Goal: Information Seeking & Learning: Learn about a topic

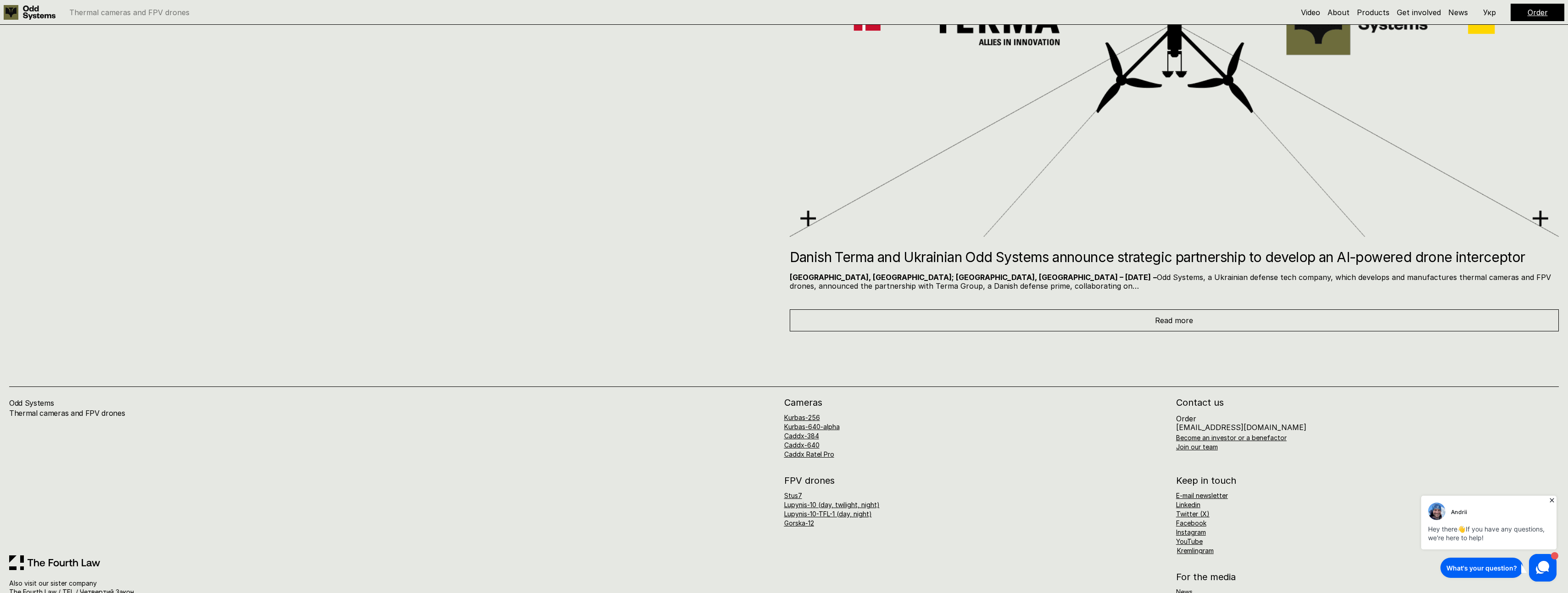
scroll to position [8214, 0]
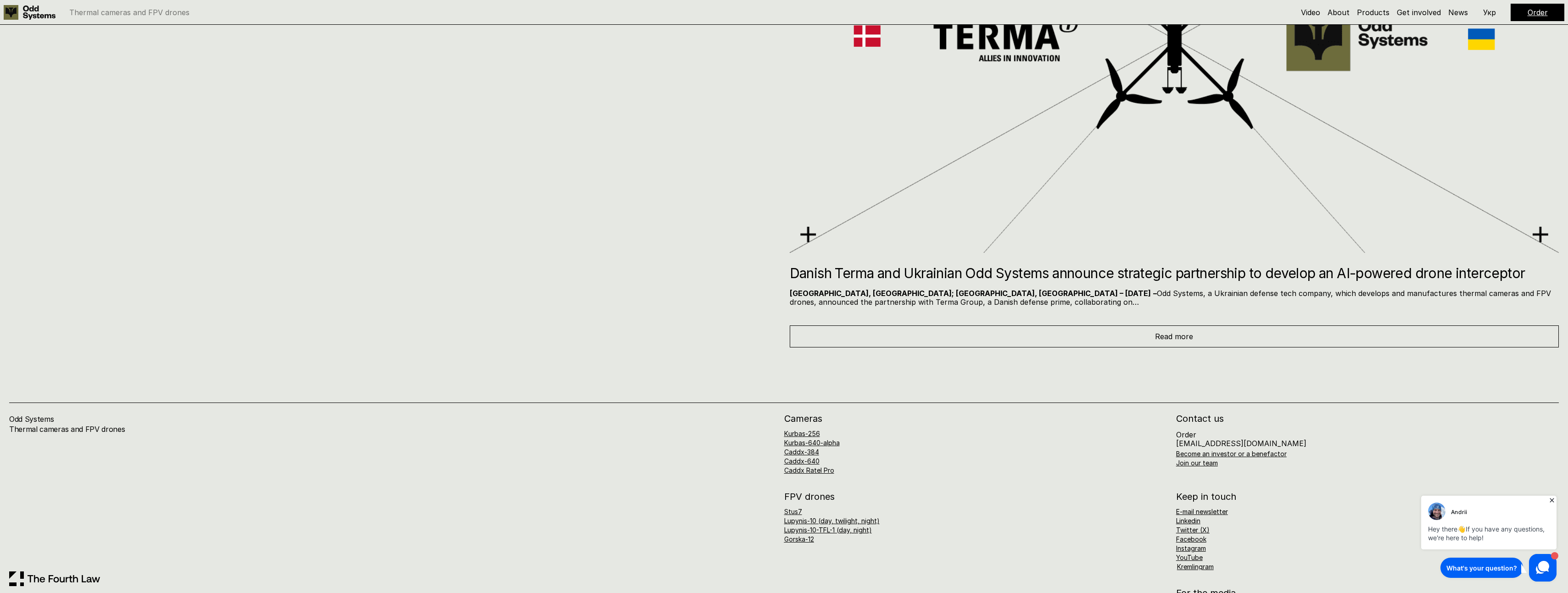
click at [1112, 280] on h2 "Danish Terma and Ukrainian Odd Systems announce strategic partnership to develo…" at bounding box center [1174, 273] width 769 height 14
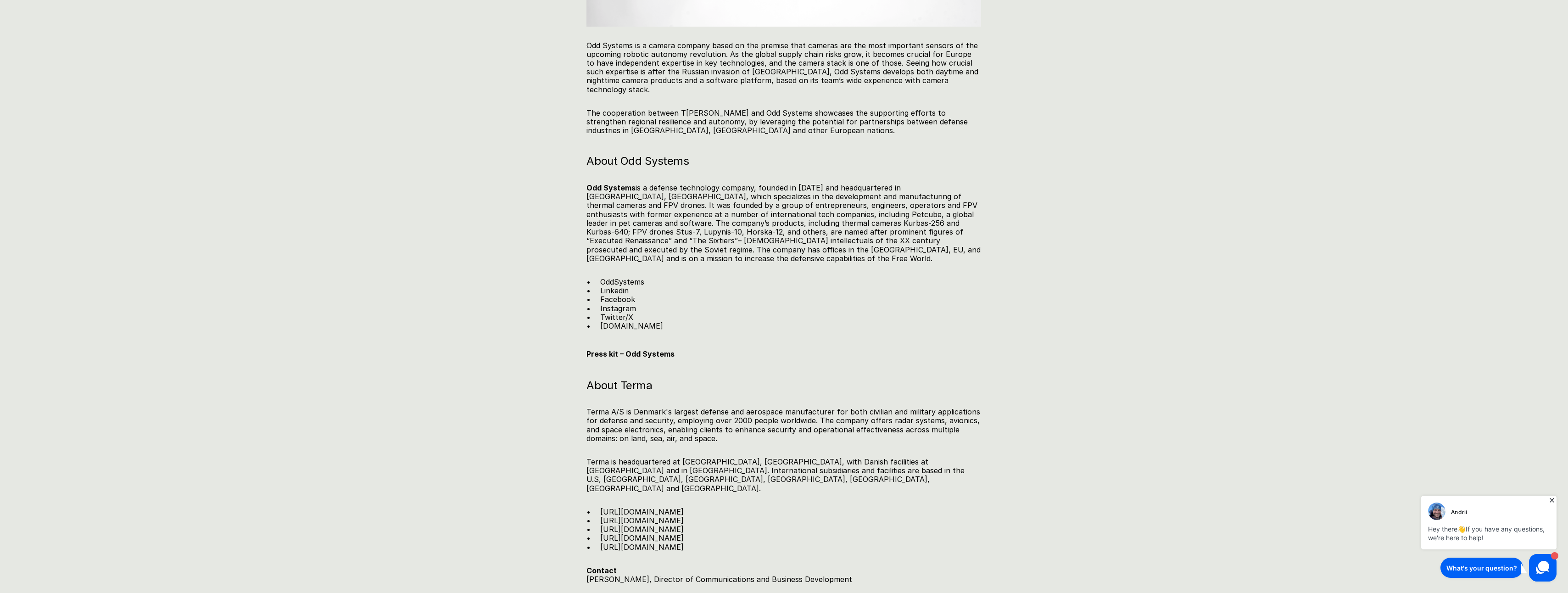
scroll to position [1383, 0]
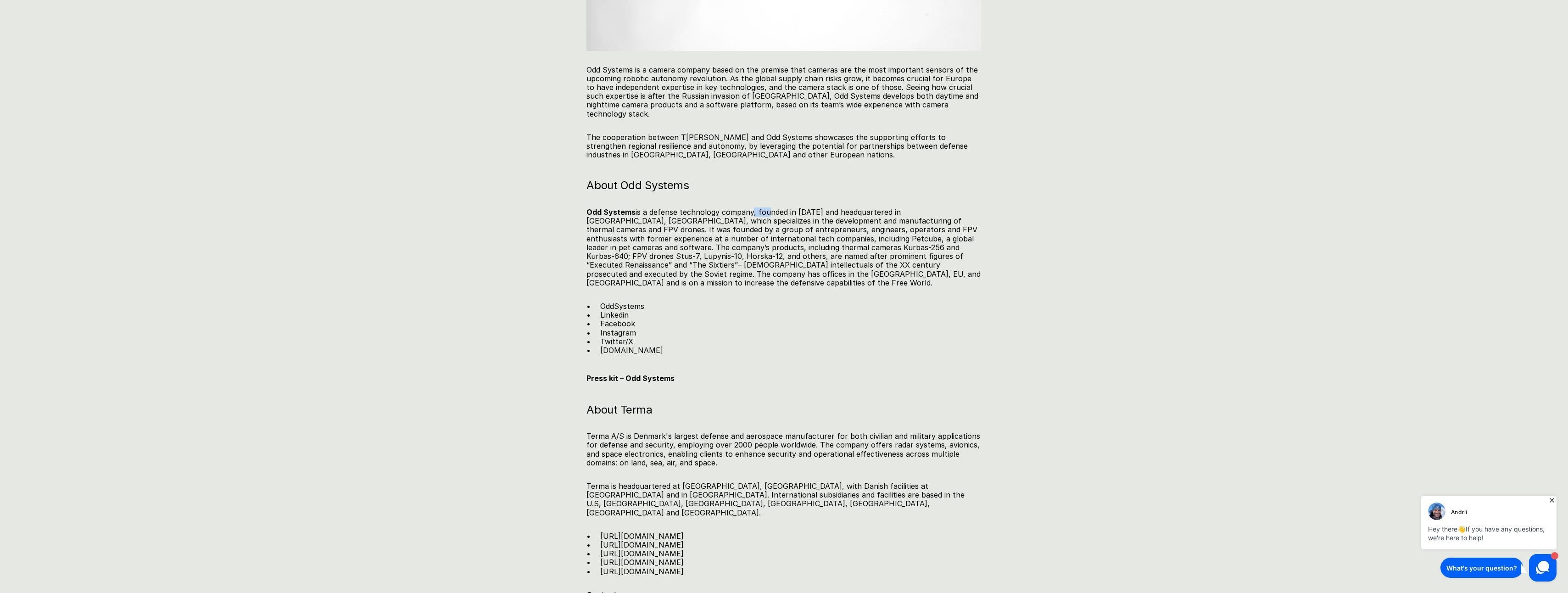
drag, startPoint x: 751, startPoint y: 184, endPoint x: 765, endPoint y: 188, distance: 14.6
click at [765, 208] on p "Odd Systems is a defense technology company, founded in [DATE] and headquartere…" at bounding box center [783, 248] width 394 height 79
drag, startPoint x: 765, startPoint y: 188, endPoint x: 651, endPoint y: 190, distance: 114.0
click at [651, 208] on p "Odd Systems is a defense technology company, founded in [DATE] and headquartere…" at bounding box center [783, 248] width 394 height 79
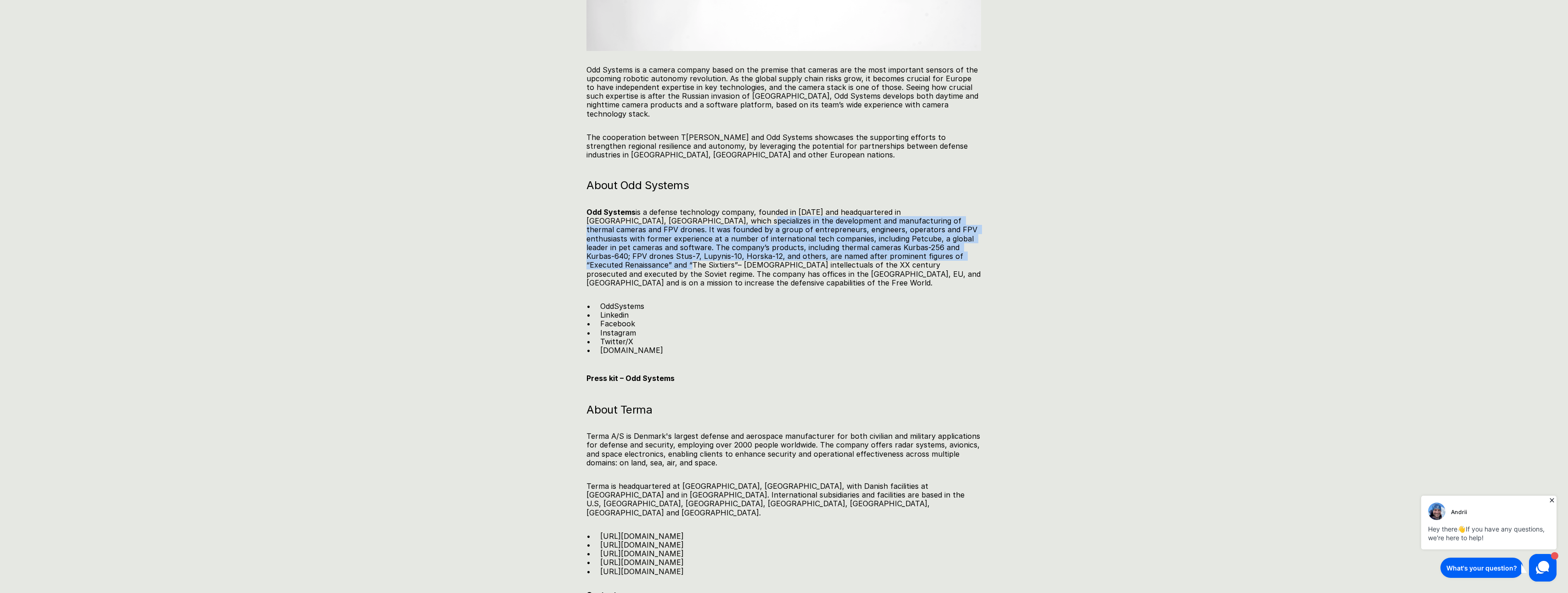
drag, startPoint x: 683, startPoint y: 195, endPoint x: 946, endPoint y: 232, distance: 265.6
click at [946, 232] on p "Odd Systems is a defense technology company, founded in [DATE] and headquartere…" at bounding box center [783, 248] width 394 height 79
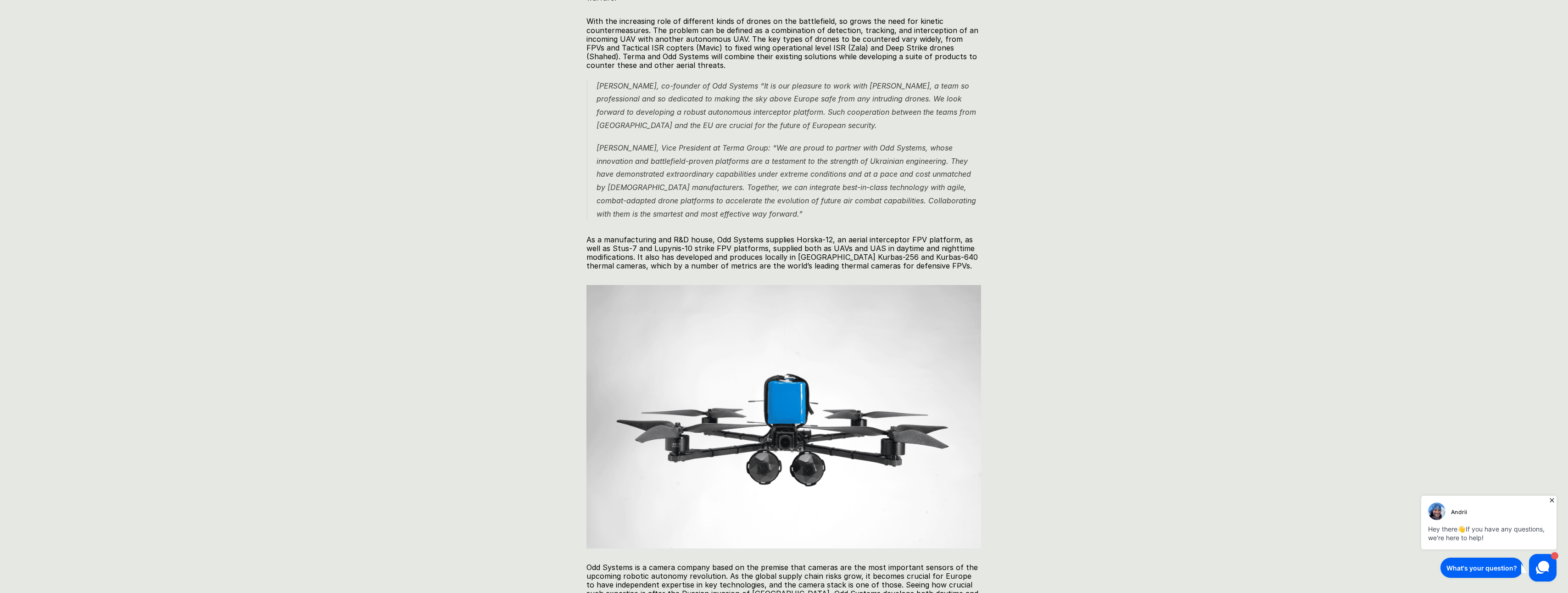
scroll to position [879, 0]
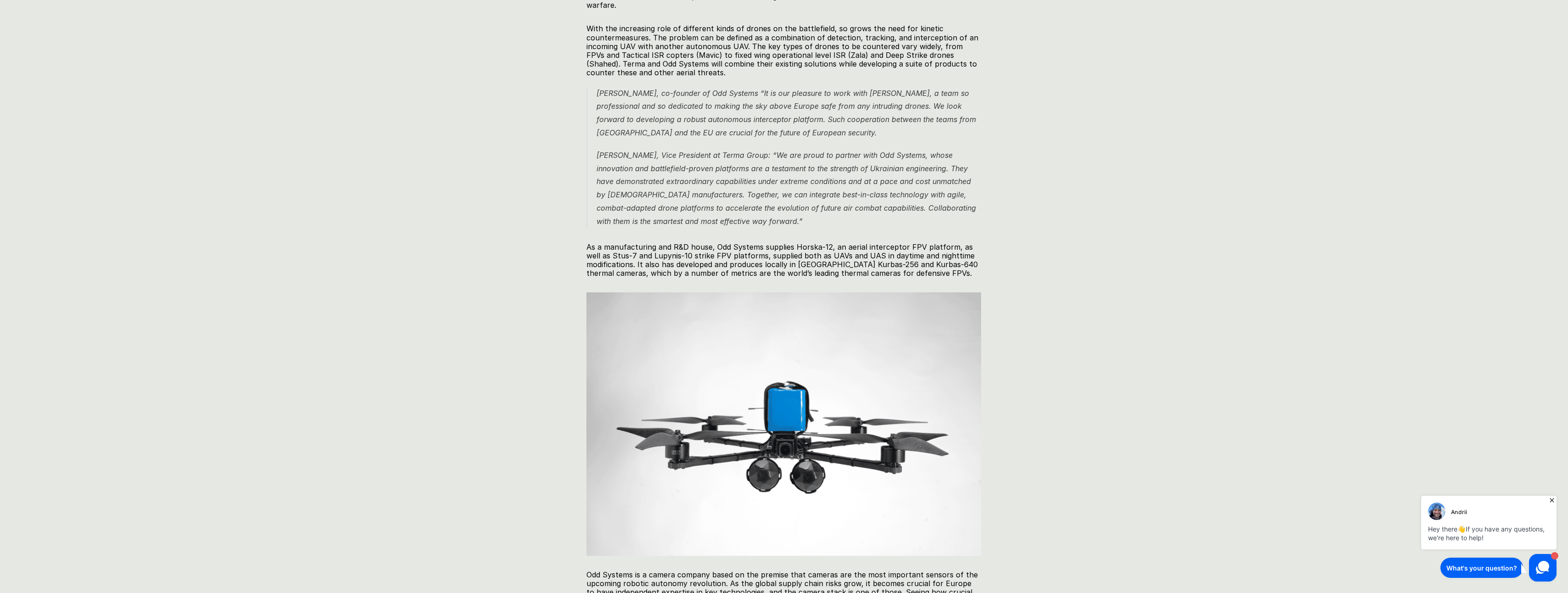
click at [517, 182] on div "Danish Terma and Ukrainian Odd Systems announce strategic partnership to develo…" at bounding box center [784, 178] width 909 height 1917
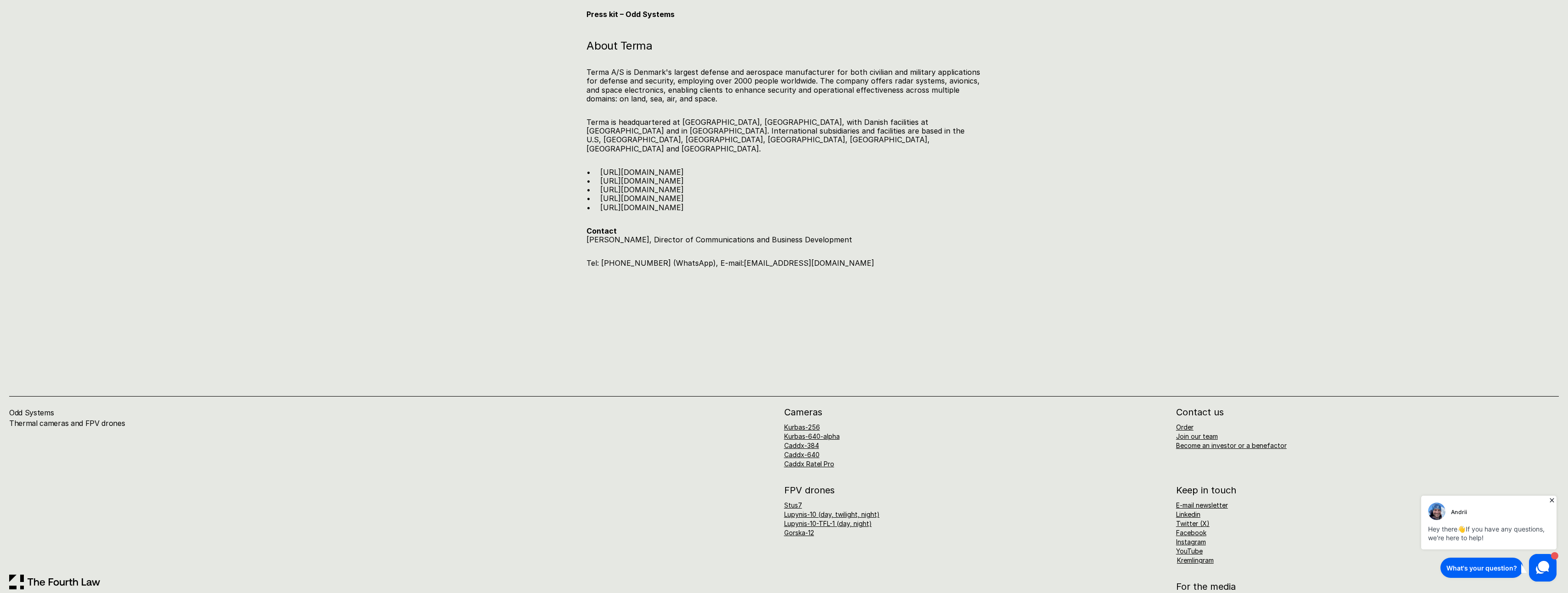
scroll to position [1750, 0]
